Goal: Register for event/course

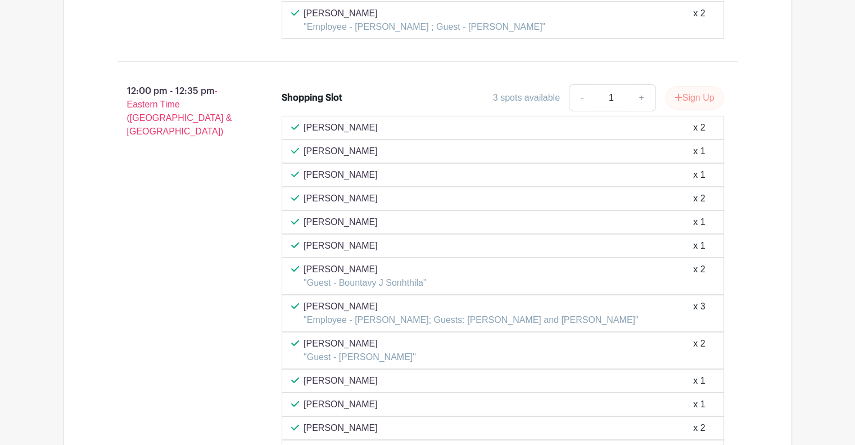
scroll to position [3709, 0]
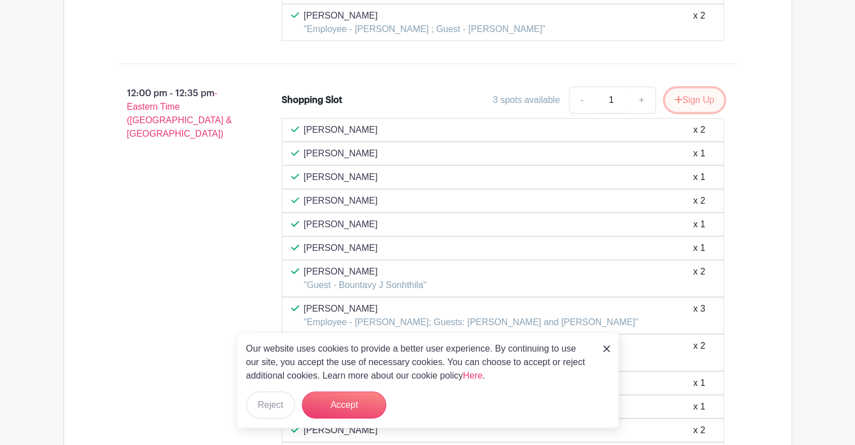
click at [695, 88] on button "Sign Up" at bounding box center [694, 100] width 59 height 24
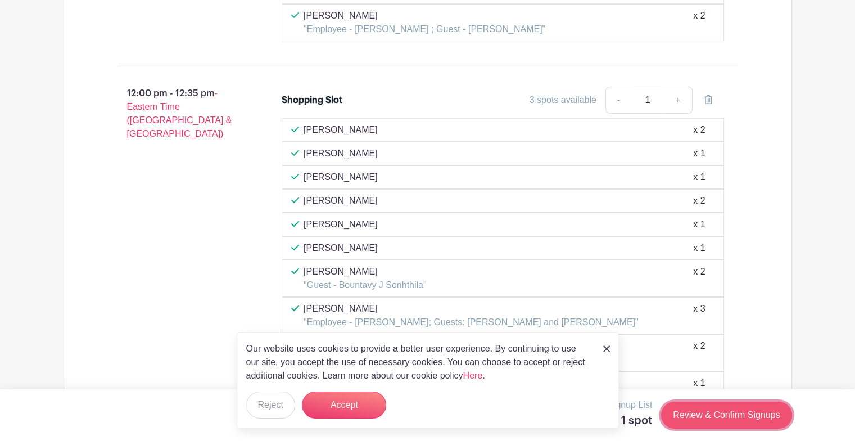
click at [714, 420] on link "Review & Confirm Signups" at bounding box center [726, 414] width 130 height 27
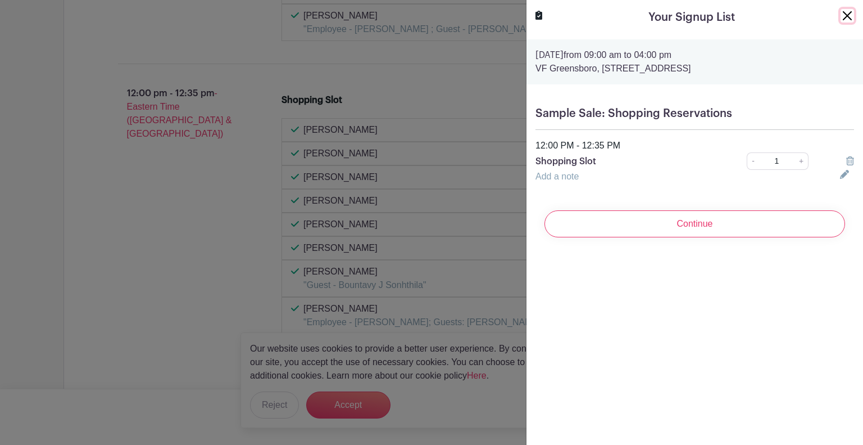
click at [841, 12] on button "Close" at bounding box center [847, 15] width 13 height 13
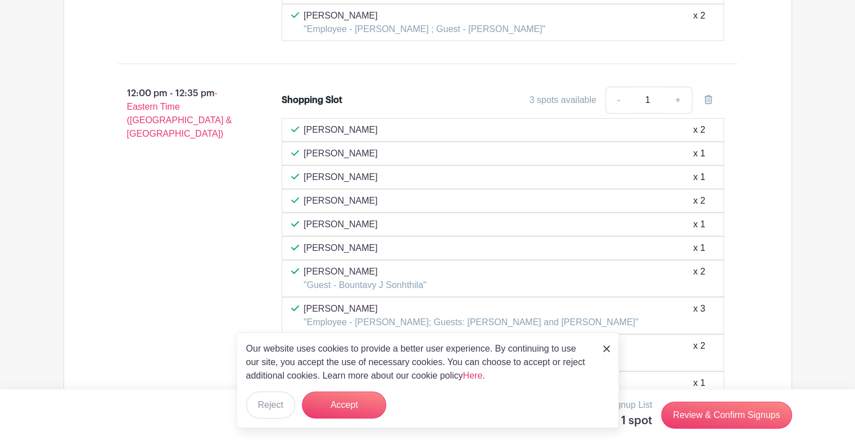
click at [605, 346] on img at bounding box center [606, 348] width 7 height 7
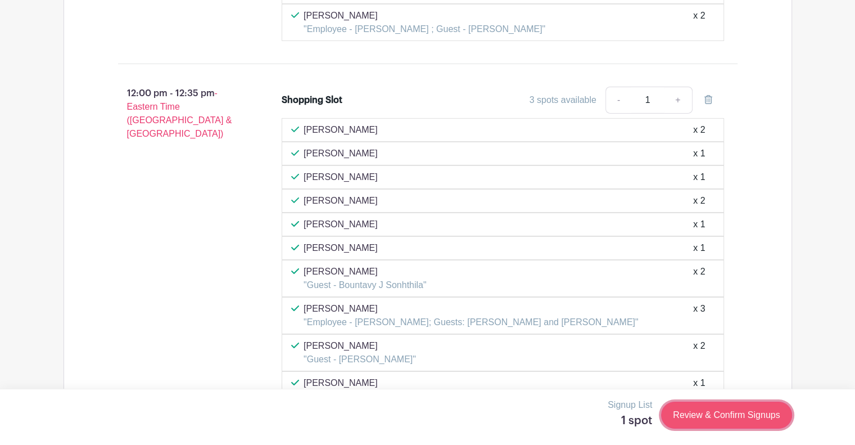
click at [692, 416] on link "Review & Confirm Signups" at bounding box center [726, 414] width 130 height 27
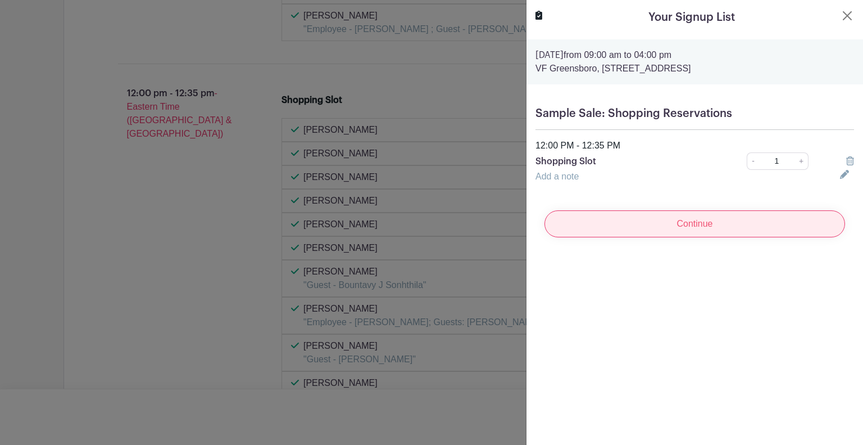
click at [652, 233] on input "Continue" at bounding box center [695, 223] width 301 height 27
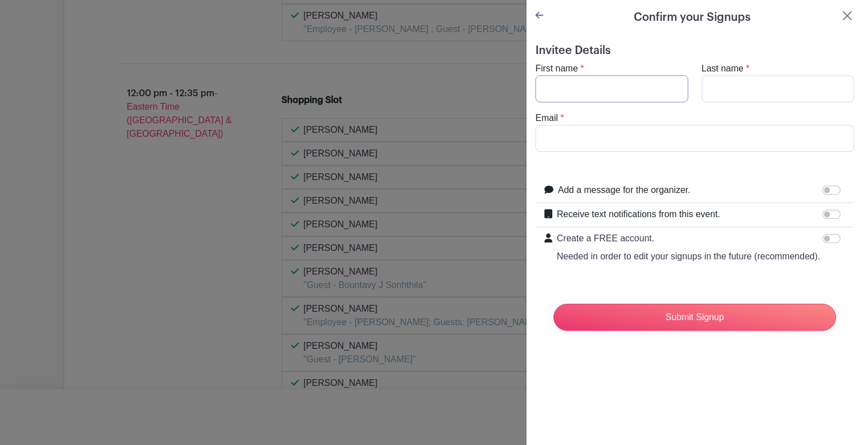
click at [600, 88] on input "First name" at bounding box center [612, 88] width 153 height 27
type input "[PERSON_NAME]"
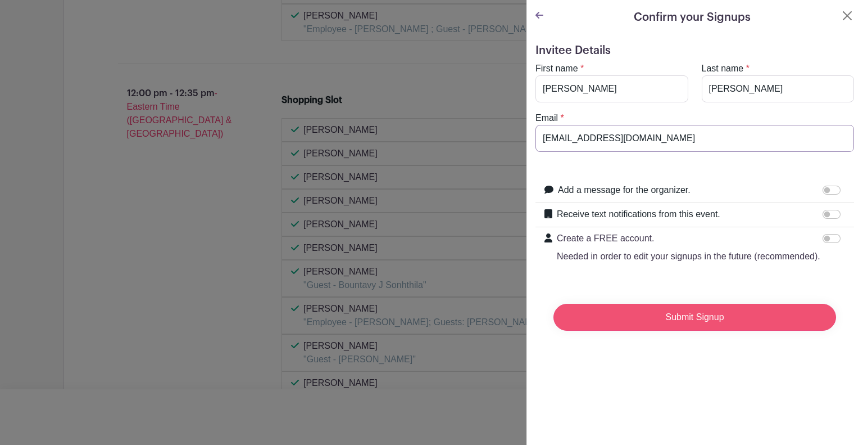
type input "[EMAIL_ADDRESS][DOMAIN_NAME]"
click at [688, 328] on input "Submit Signup" at bounding box center [695, 316] width 283 height 27
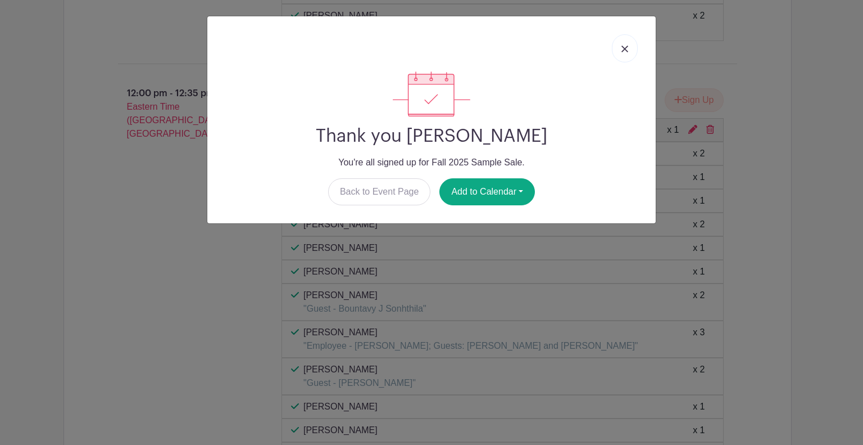
click at [617, 46] on link at bounding box center [625, 48] width 26 height 28
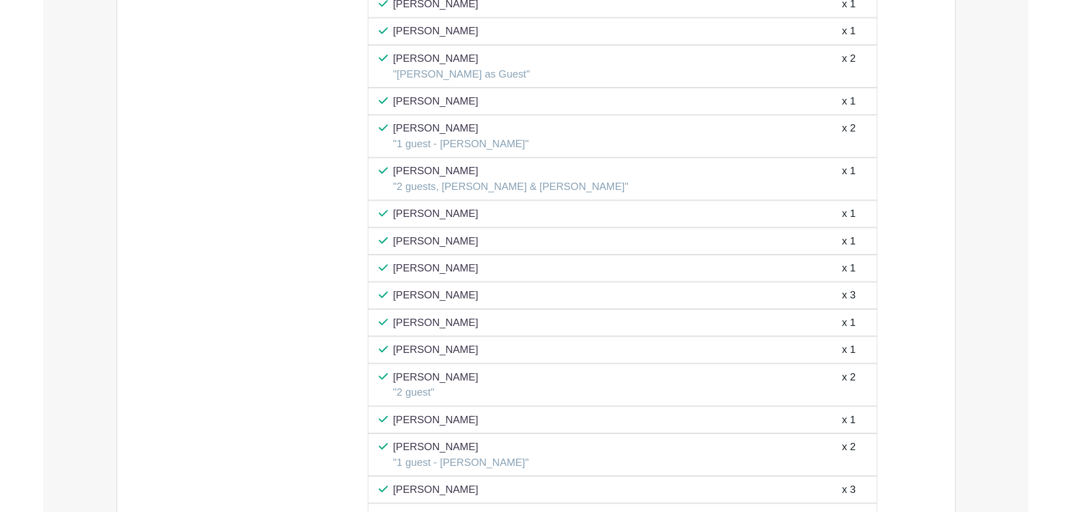
scroll to position [1686, 0]
